Goal: Task Accomplishment & Management: Manage account settings

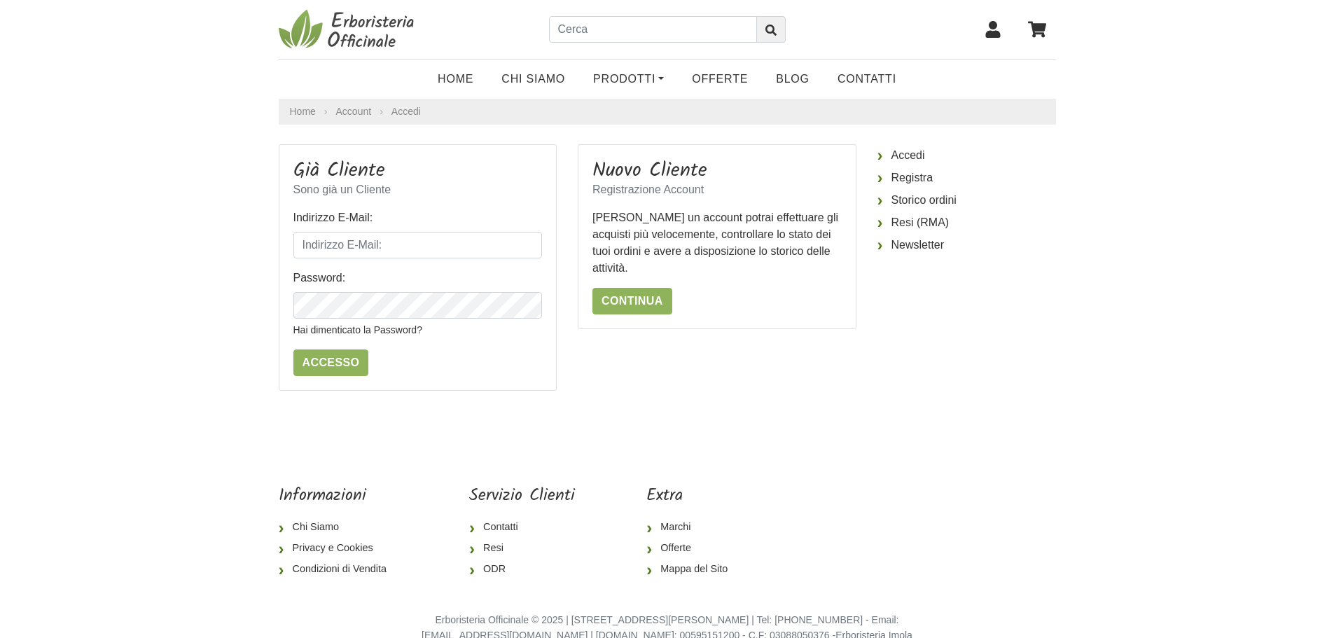
click at [997, 32] on icon at bounding box center [992, 29] width 15 height 17
click at [381, 241] on input "Indirizzo E-Mail:" at bounding box center [417, 245] width 249 height 27
click at [391, 250] on input "ale.signo" at bounding box center [417, 245] width 249 height 27
type input "ale.signo@me.com"
click at [405, 333] on link "Hai dimenticato la Password?" at bounding box center [357, 329] width 129 height 11
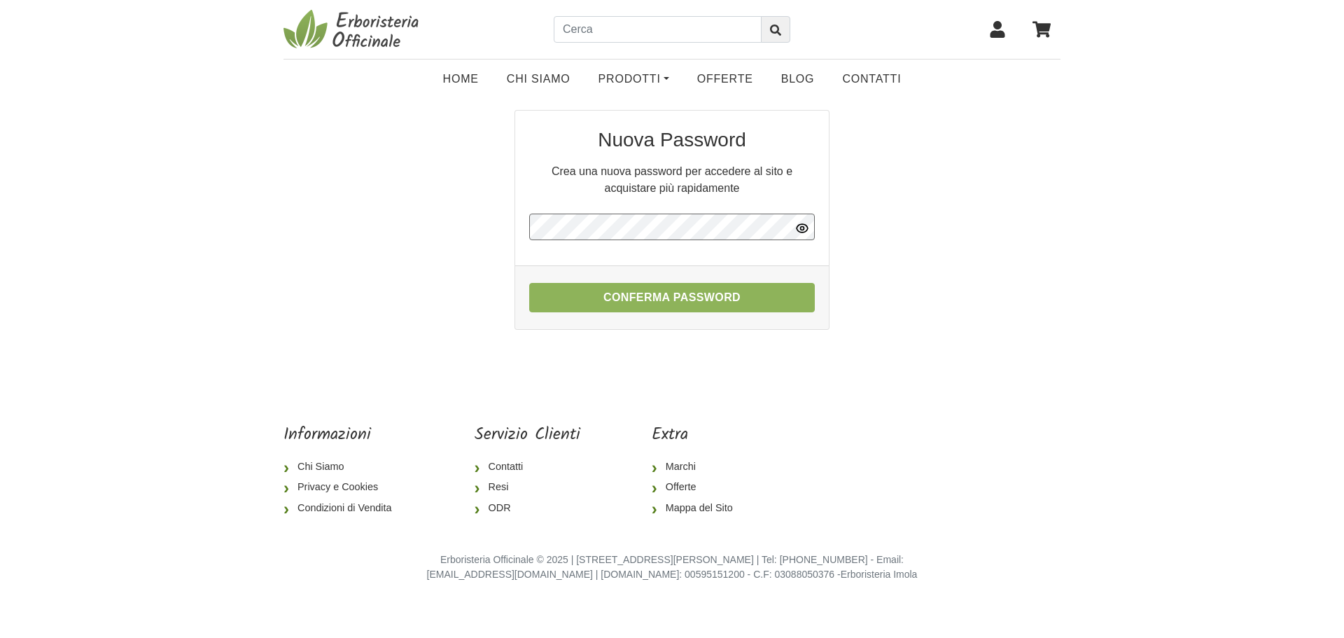
click at [529, 283] on button "Conferma Password" at bounding box center [672, 297] width 286 height 29
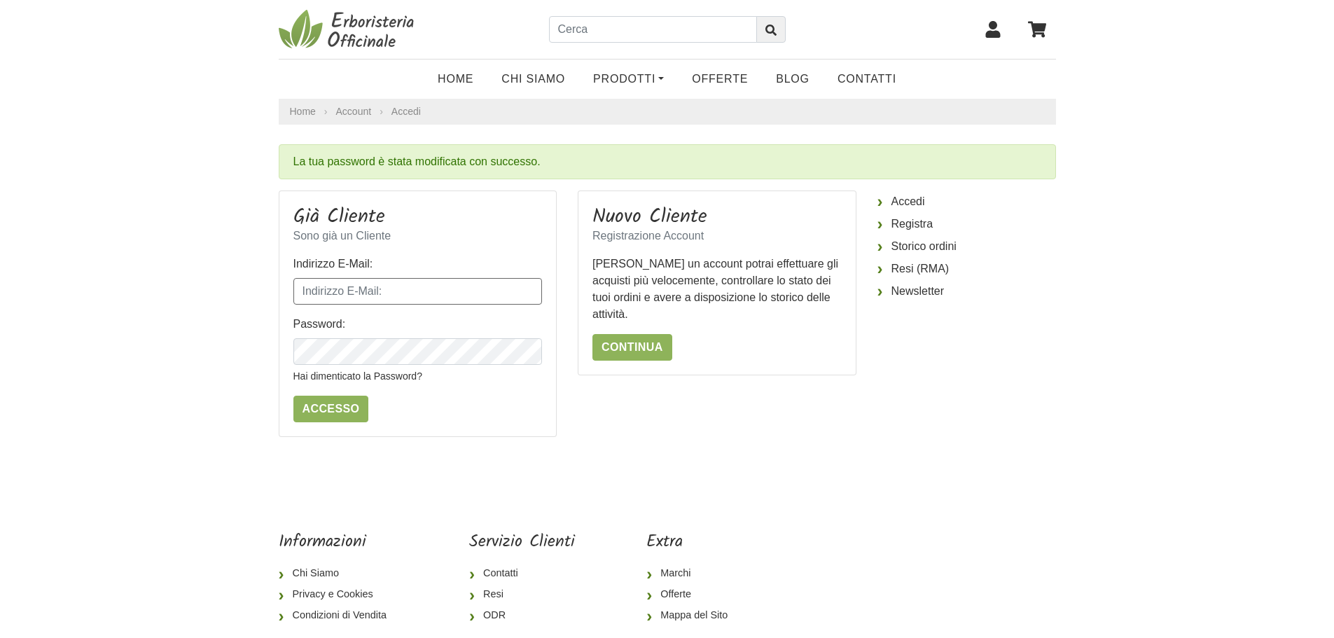
click at [443, 297] on input "Indirizzo E-Mail:" at bounding box center [417, 291] width 249 height 27
type input "[EMAIL_ADDRESS][DOMAIN_NAME]"
click at [293, 396] on input "Accesso" at bounding box center [331, 409] width 76 height 27
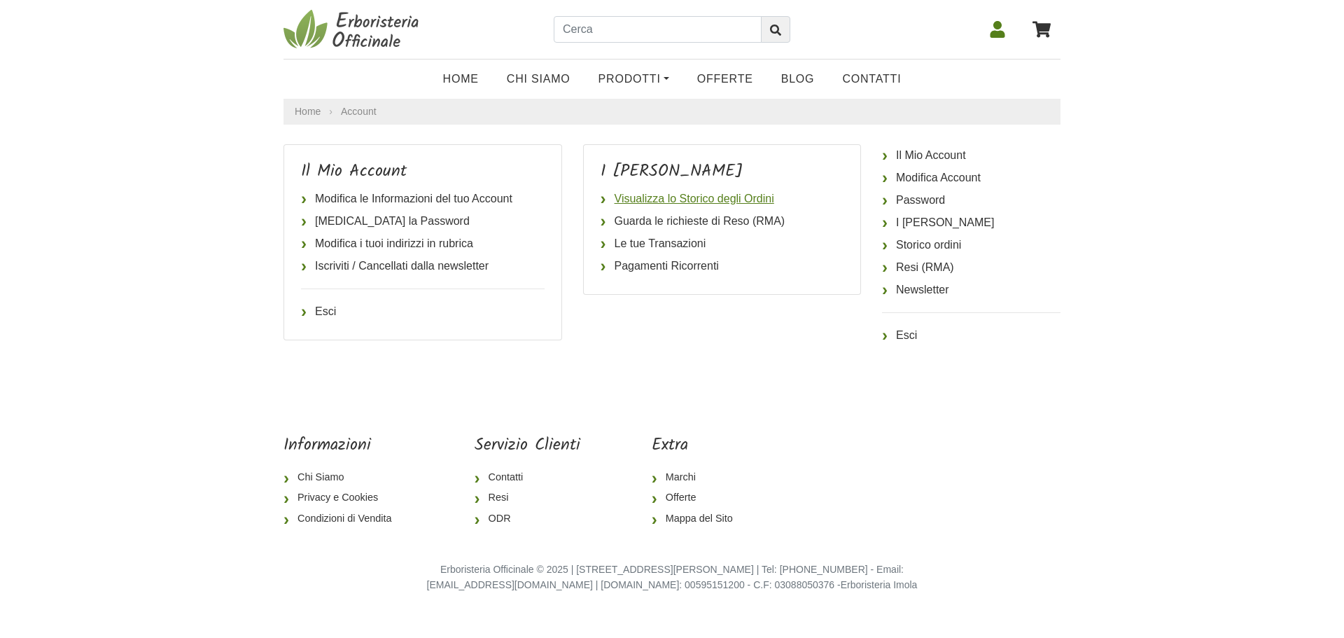
click at [674, 190] on link "Visualizza lo Storico degli Ordini" at bounding box center [723, 199] width 244 height 22
